Goal: Download file/media

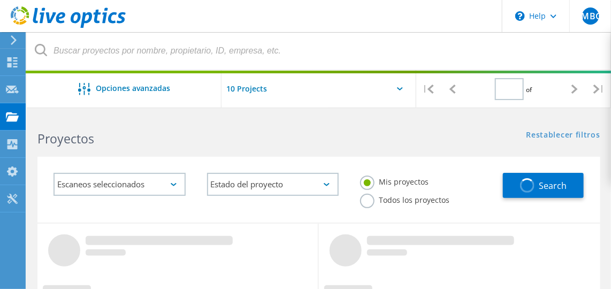
type input "1"
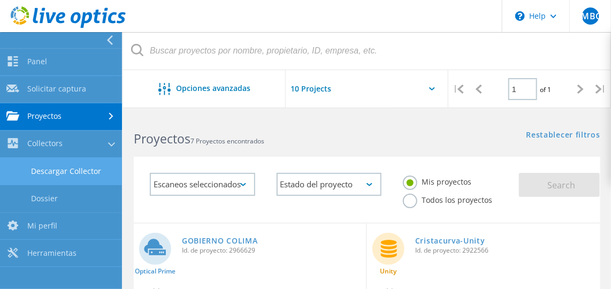
click at [60, 170] on link "Descargar Collector" at bounding box center [61, 171] width 122 height 27
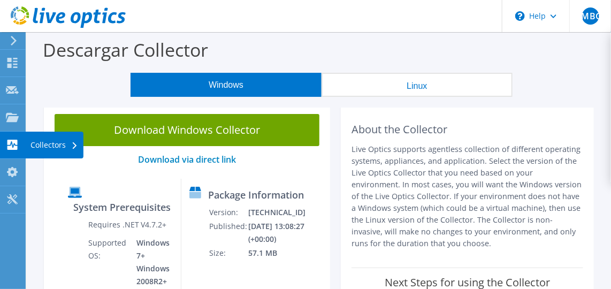
click at [8, 149] on use at bounding box center [12, 145] width 10 height 10
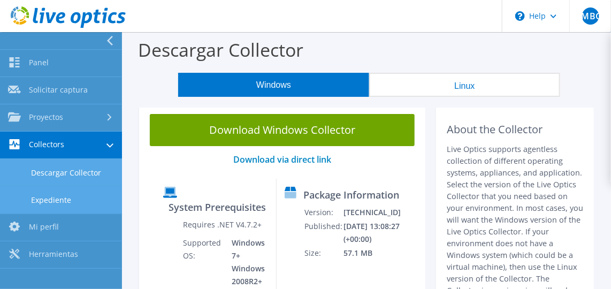
click at [39, 200] on link "Expediente" at bounding box center [61, 199] width 122 height 27
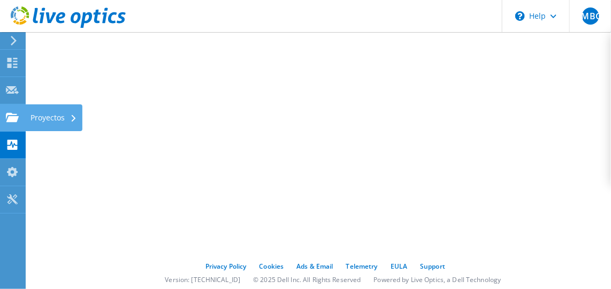
click at [17, 124] on div at bounding box center [12, 119] width 13 height 12
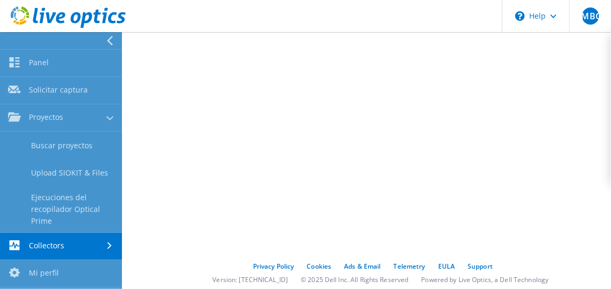
click at [81, 247] on link "Collectors" at bounding box center [61, 246] width 122 height 27
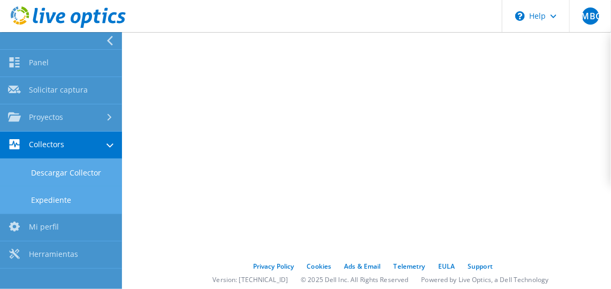
click at [57, 174] on link "Descargar Collector" at bounding box center [61, 172] width 122 height 27
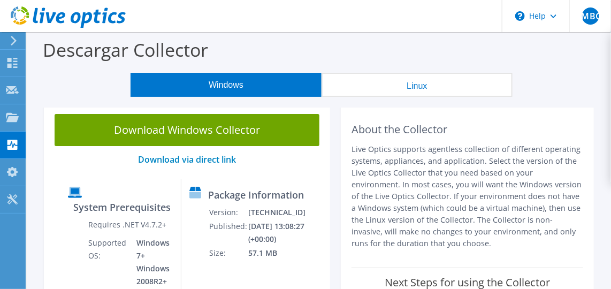
click at [402, 85] on button "Linux" at bounding box center [416, 85] width 191 height 24
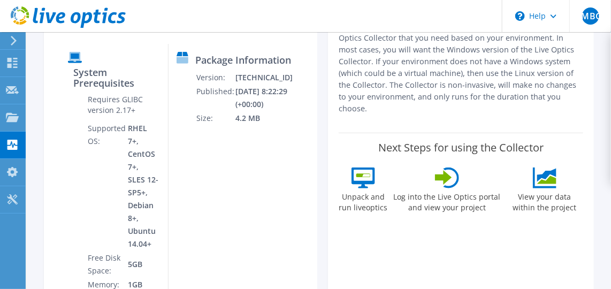
scroll to position [126, 0]
